Goal: Information Seeking & Learning: Learn about a topic

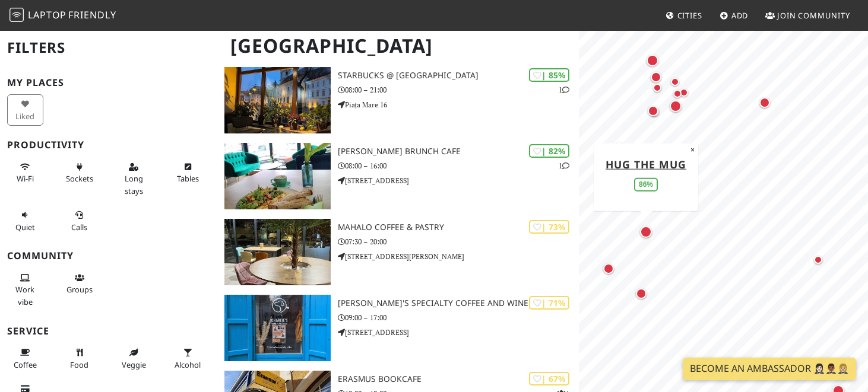
scroll to position [264, 0]
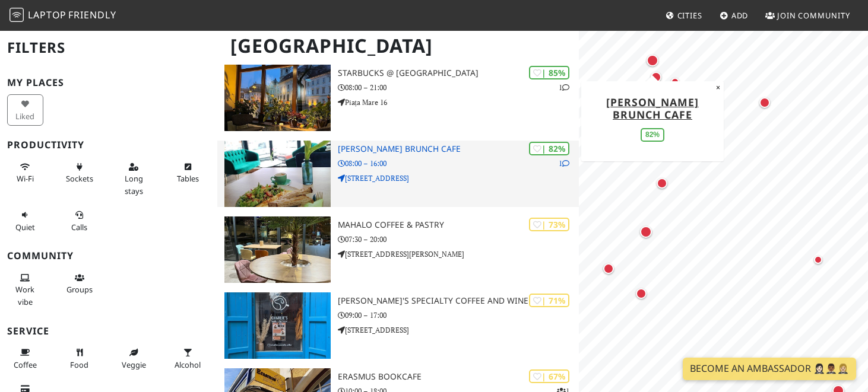
click at [564, 163] on icon at bounding box center [565, 163] width 7 height 7
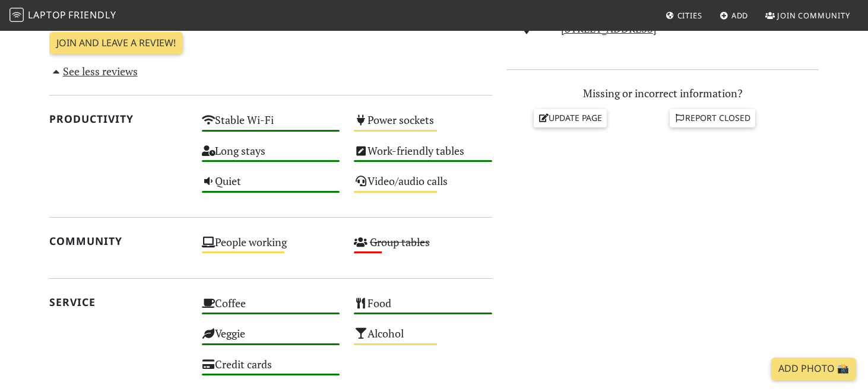
scroll to position [485, 0]
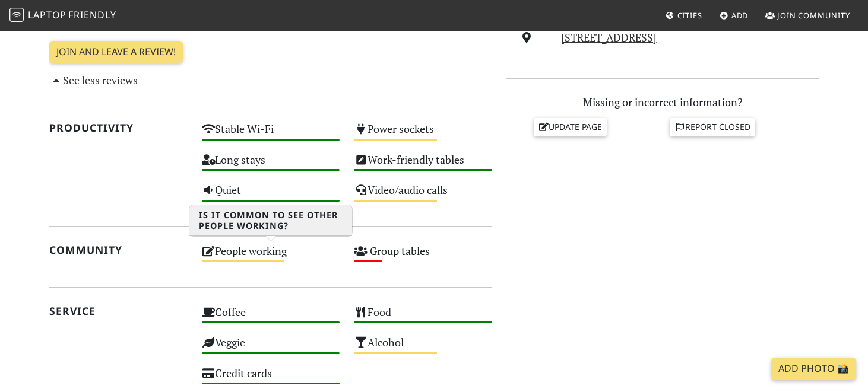
click at [254, 255] on div "People working Medium" at bounding box center [271, 257] width 153 height 30
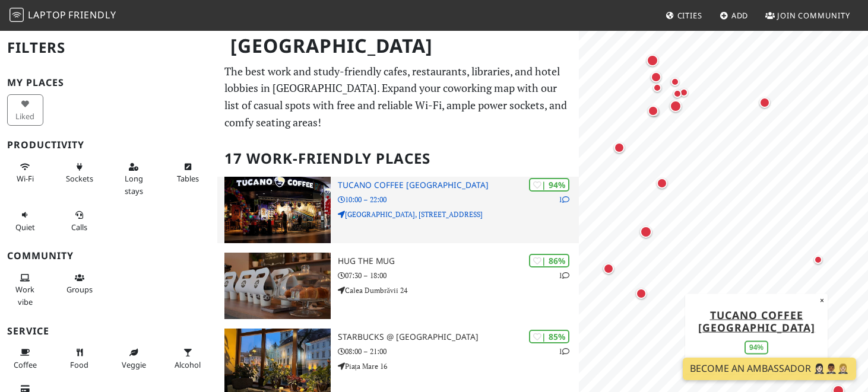
click at [418, 189] on h3 "Tucano Coffee Nepal" at bounding box center [458, 185] width 241 height 10
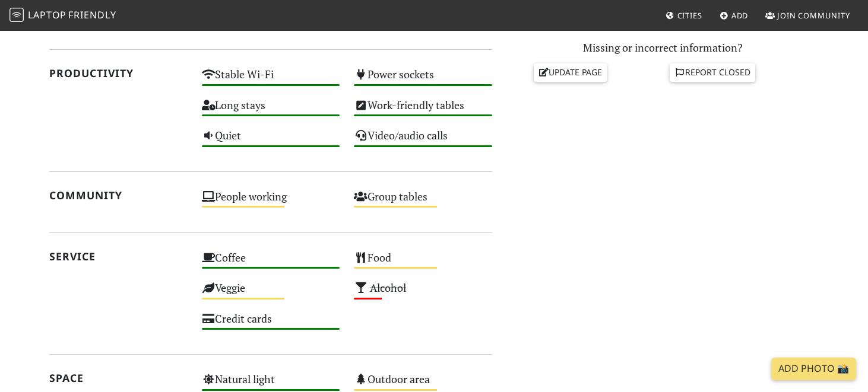
scroll to position [540, 0]
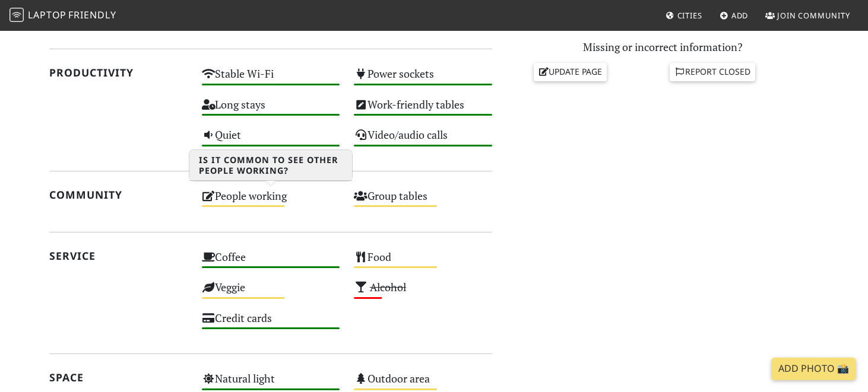
click at [266, 204] on div "People working Medium" at bounding box center [271, 201] width 153 height 30
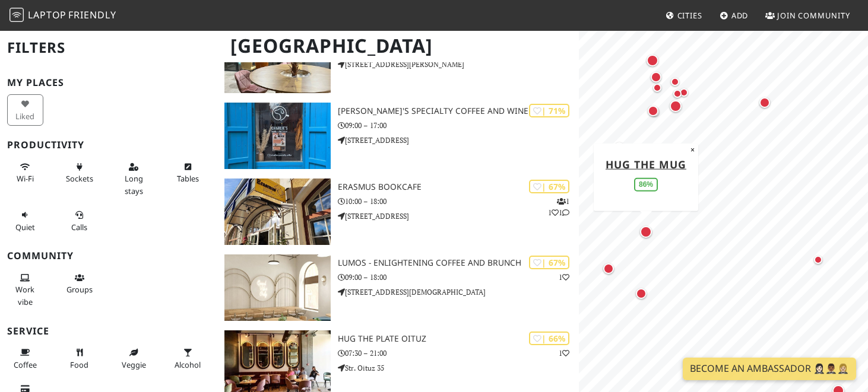
scroll to position [466, 0]
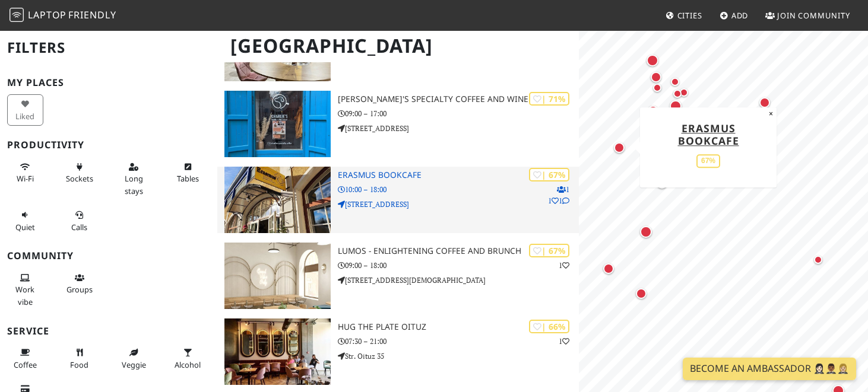
click at [566, 190] on p "1 1 1" at bounding box center [558, 195] width 21 height 23
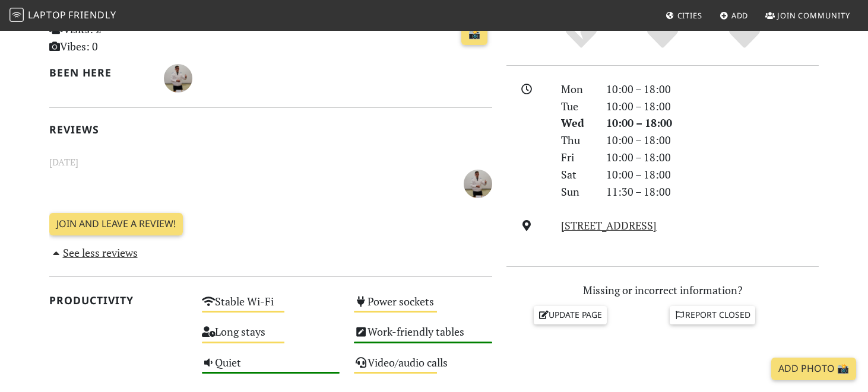
scroll to position [298, 0]
